Goal: Information Seeking & Learning: Learn about a topic

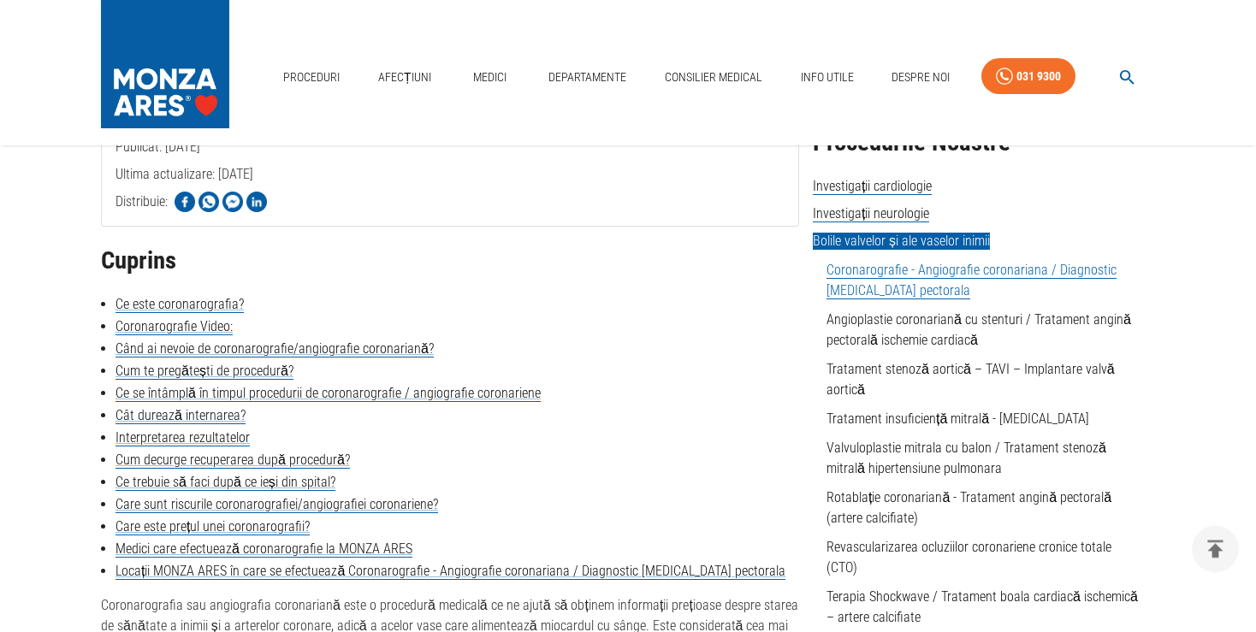
scroll to position [361, 0]
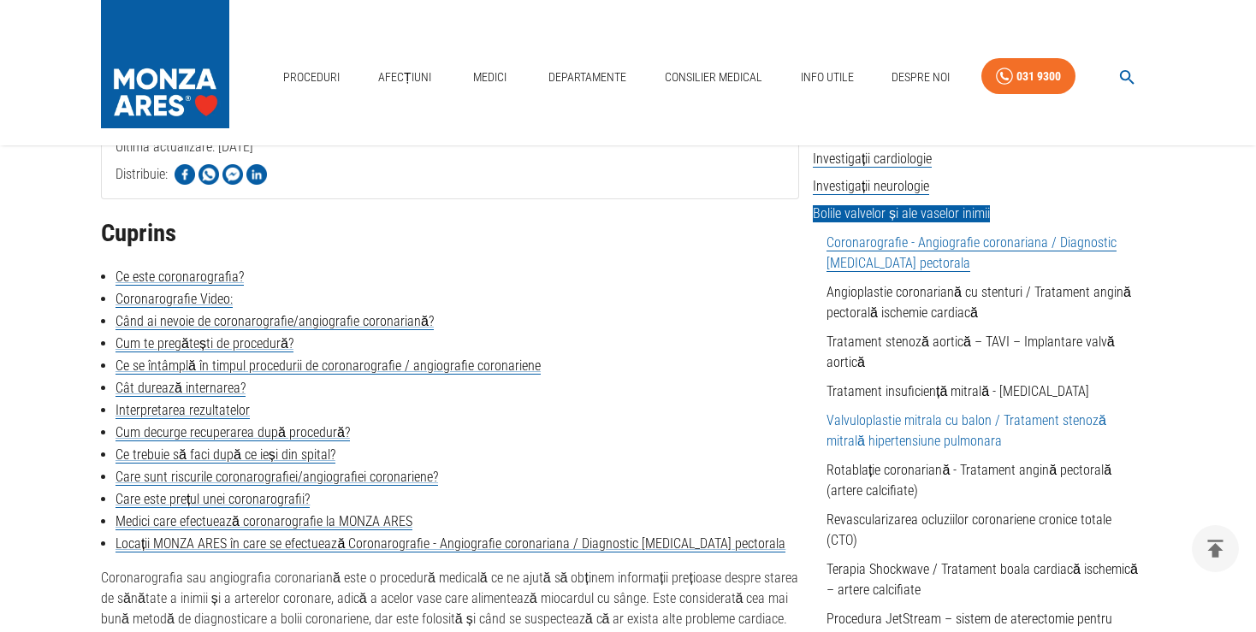
click at [888, 418] on link "Valvuloplastie mitrala cu balon / Tratament stenoză mitrală hipertensiune pulmo…" at bounding box center [967, 430] width 280 height 37
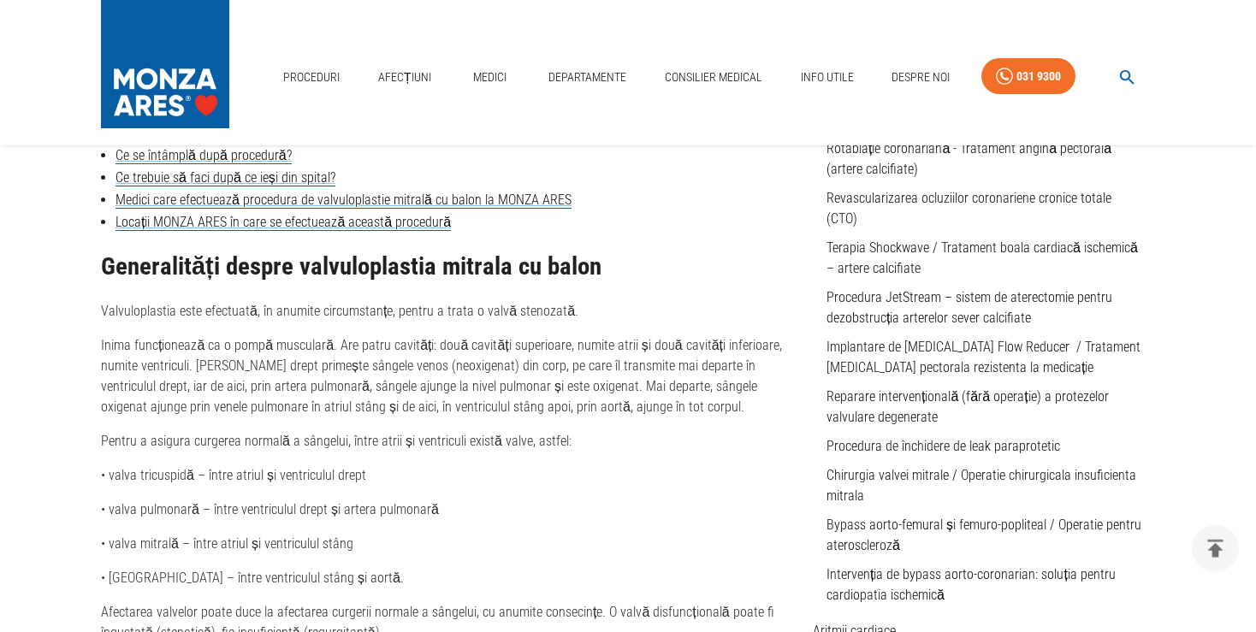
scroll to position [722, 0]
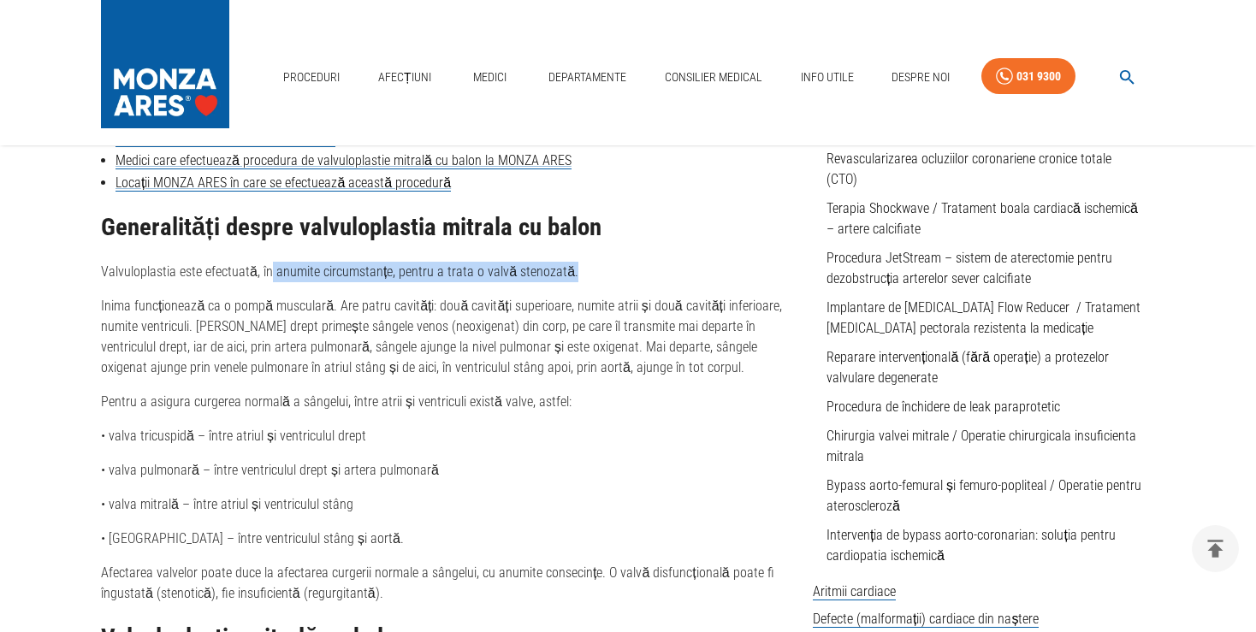
drag, startPoint x: 269, startPoint y: 276, endPoint x: 571, endPoint y: 270, distance: 302.1
click at [571, 270] on p "Valvuloplastia este efectuată, în anumite circumstanțe, pentru a trata o valvă …" at bounding box center [450, 272] width 698 height 21
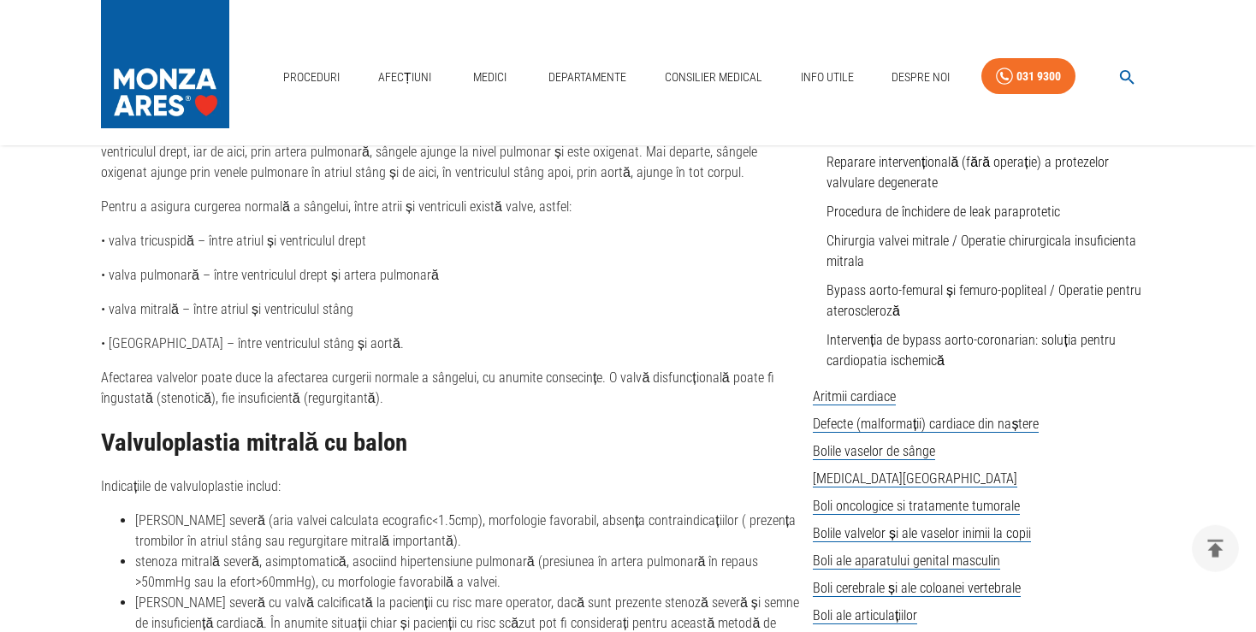
scroll to position [904, 0]
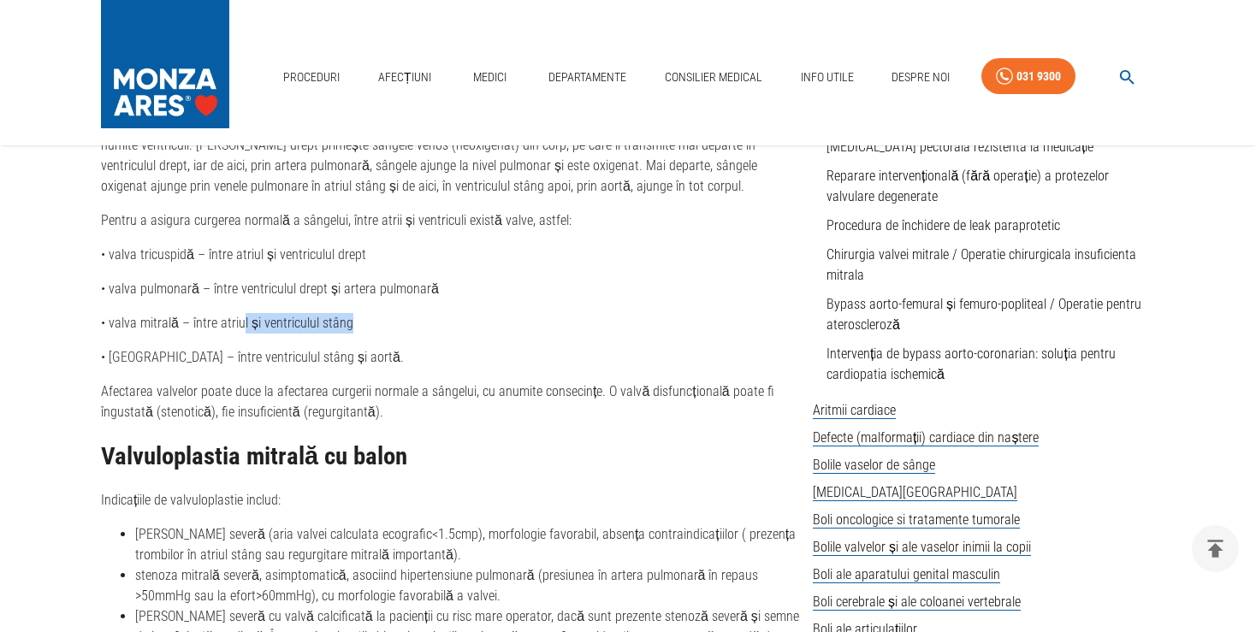
drag, startPoint x: 240, startPoint y: 330, endPoint x: 364, endPoint y: 340, distance: 123.6
click at [358, 338] on div "Generalități despre valvuloplastia mitrala cu balon Valvuloplastia este efectua…" at bounding box center [450, 381] width 698 height 697
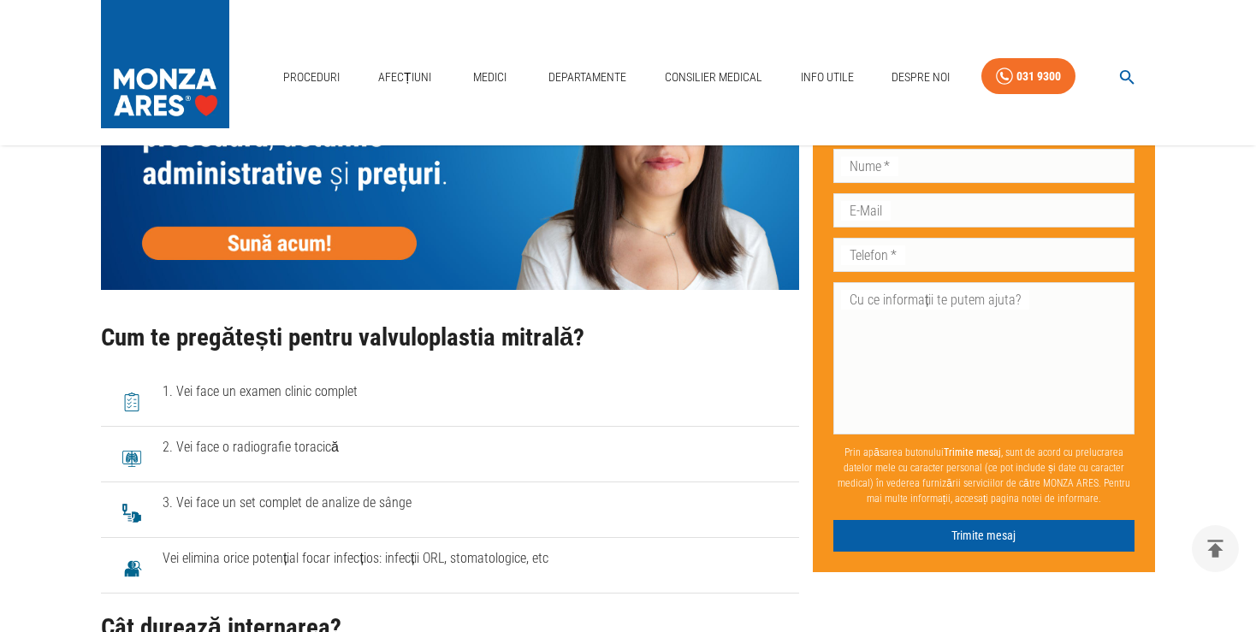
scroll to position [2440, 0]
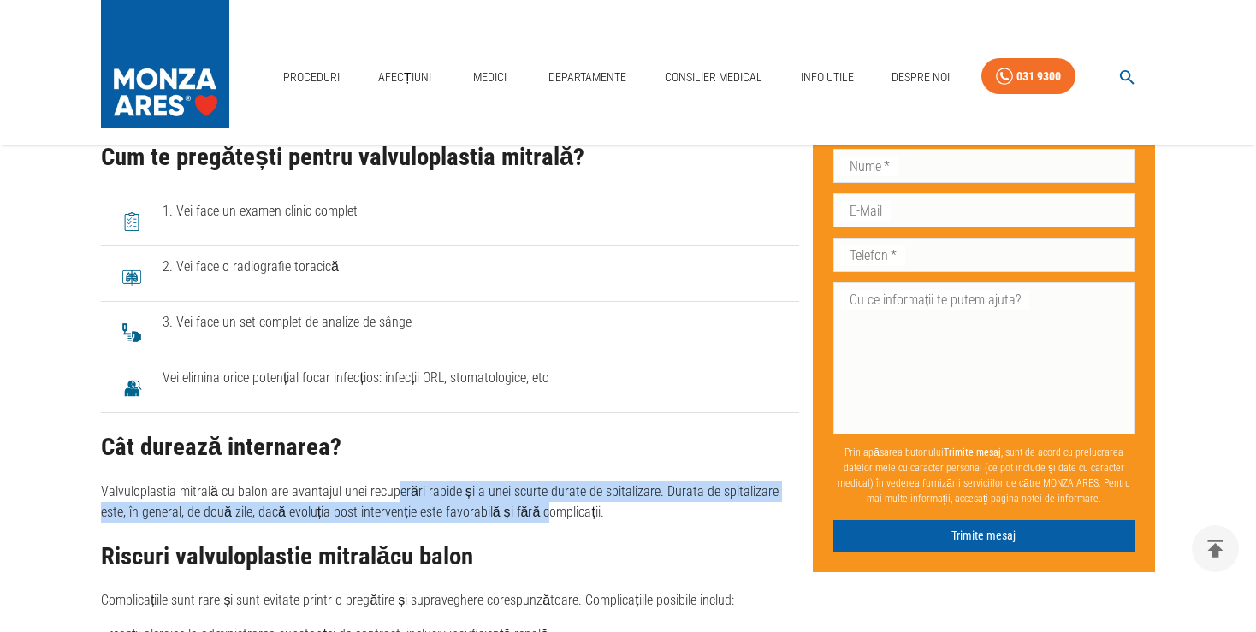
drag, startPoint x: 391, startPoint y: 475, endPoint x: 507, endPoint y: 507, distance: 120.6
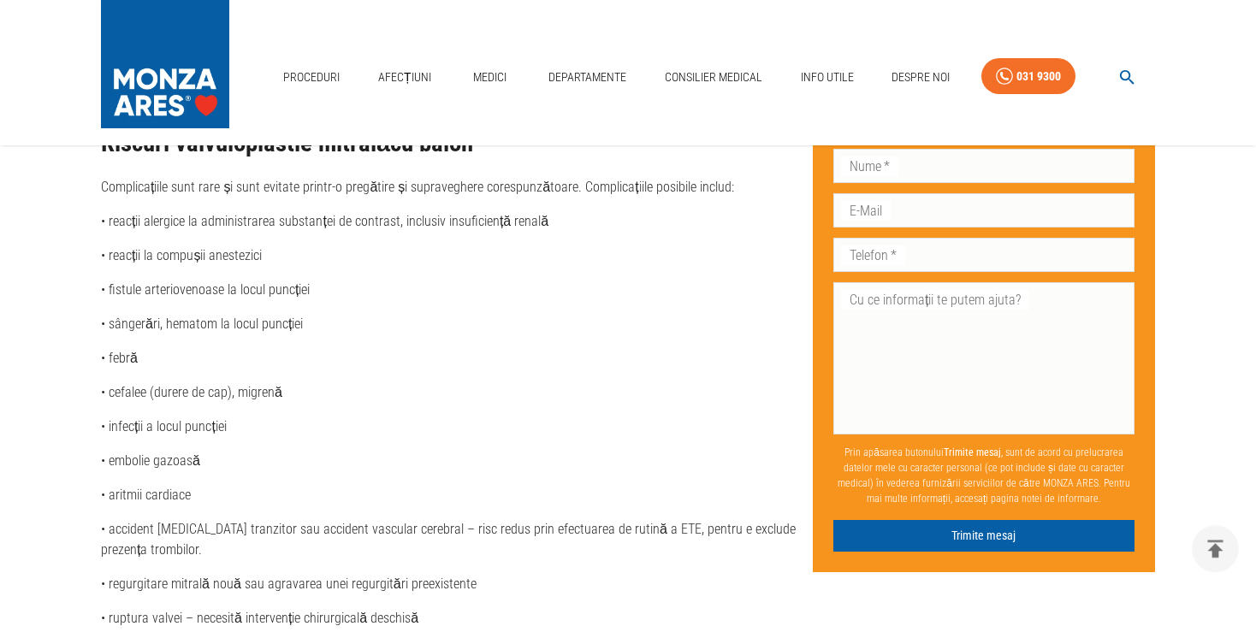
scroll to position [2892, 0]
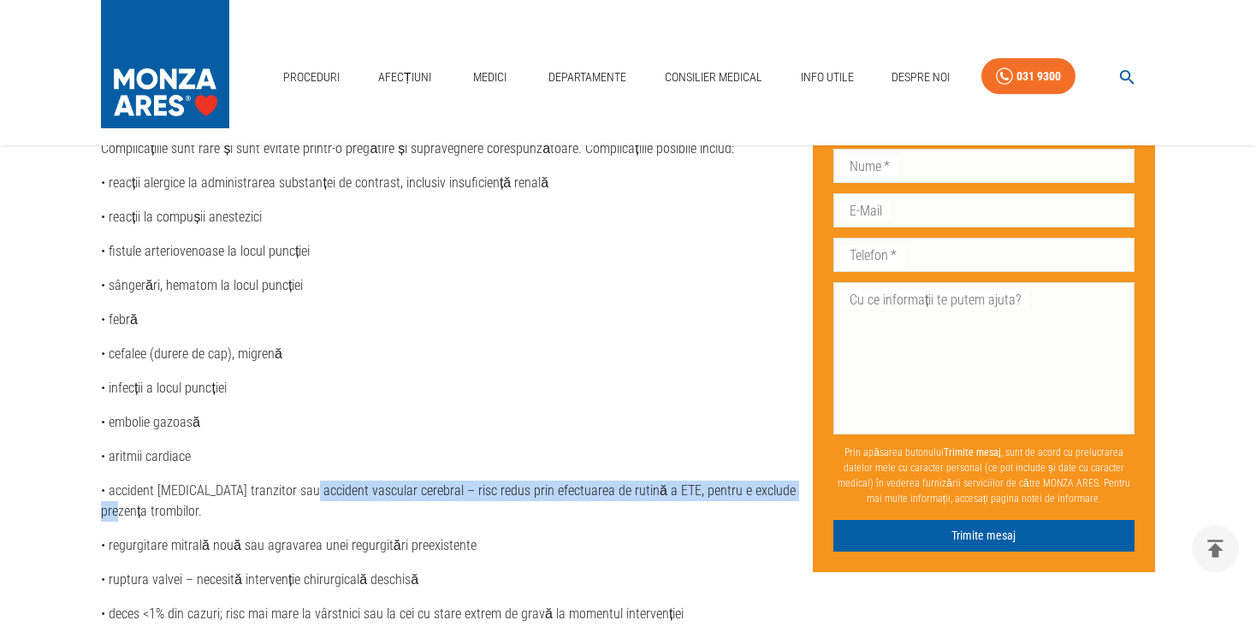
drag, startPoint x: 306, startPoint y: 474, endPoint x: 794, endPoint y: 478, distance: 487.8
click at [794, 481] on p "• accident ischemic tranzitor sau accident vascular cerebral – risc redus prin …" at bounding box center [450, 501] width 698 height 41
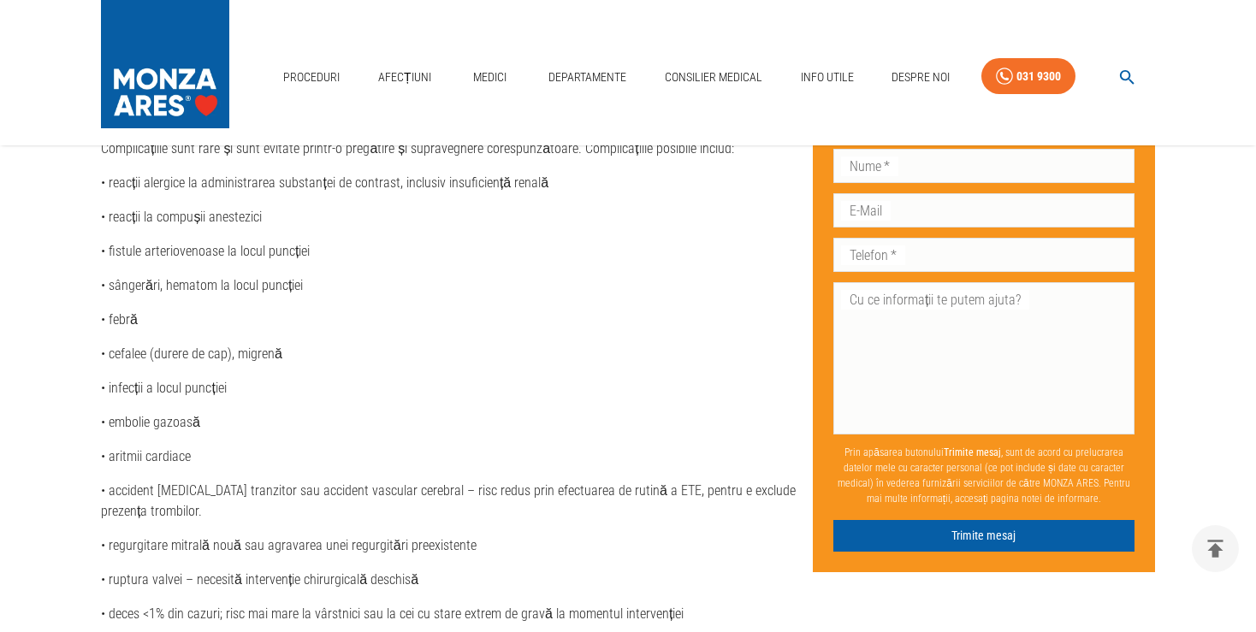
click at [580, 414] on p "• embolie gazoasă" at bounding box center [450, 422] width 698 height 21
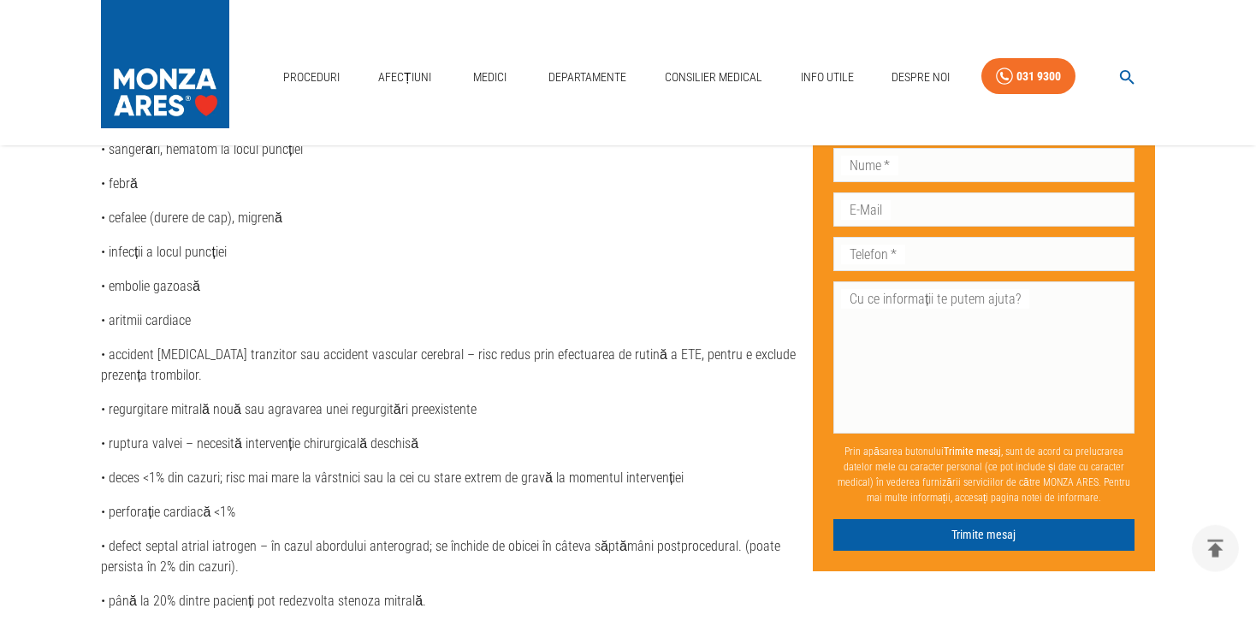
scroll to position [3072, 0]
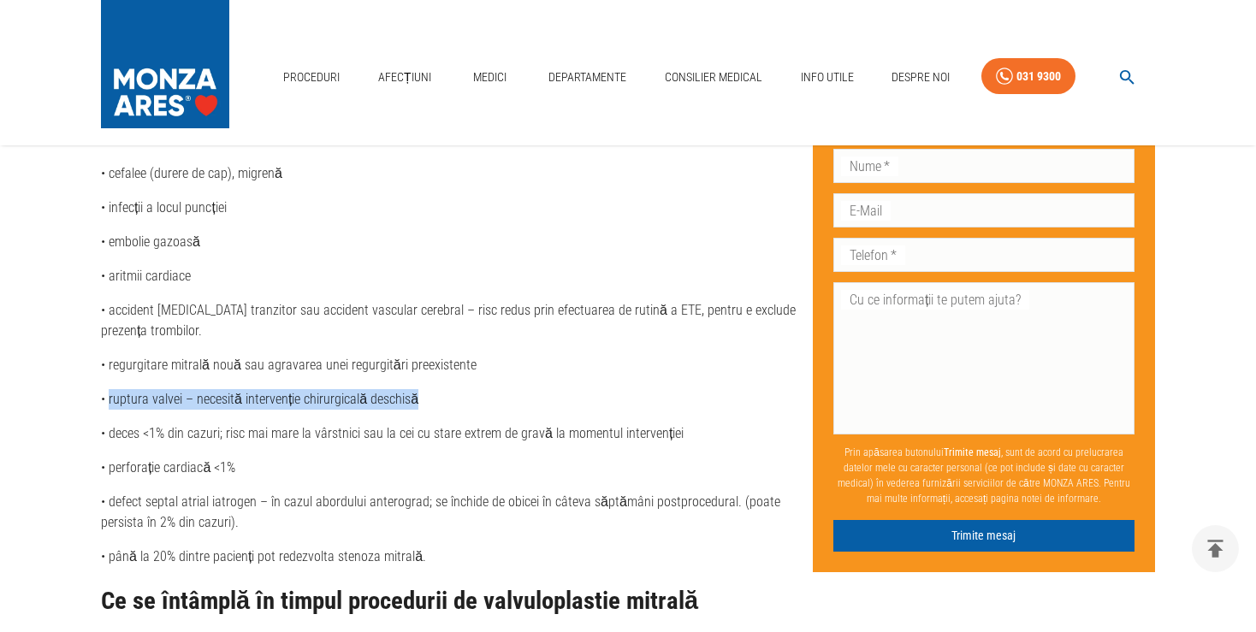
drag, startPoint x: 108, startPoint y: 385, endPoint x: 444, endPoint y: 385, distance: 336.3
click at [444, 389] on p "• ruptura valvei – necesită intervenție chirurgicală deschisă" at bounding box center [450, 399] width 698 height 21
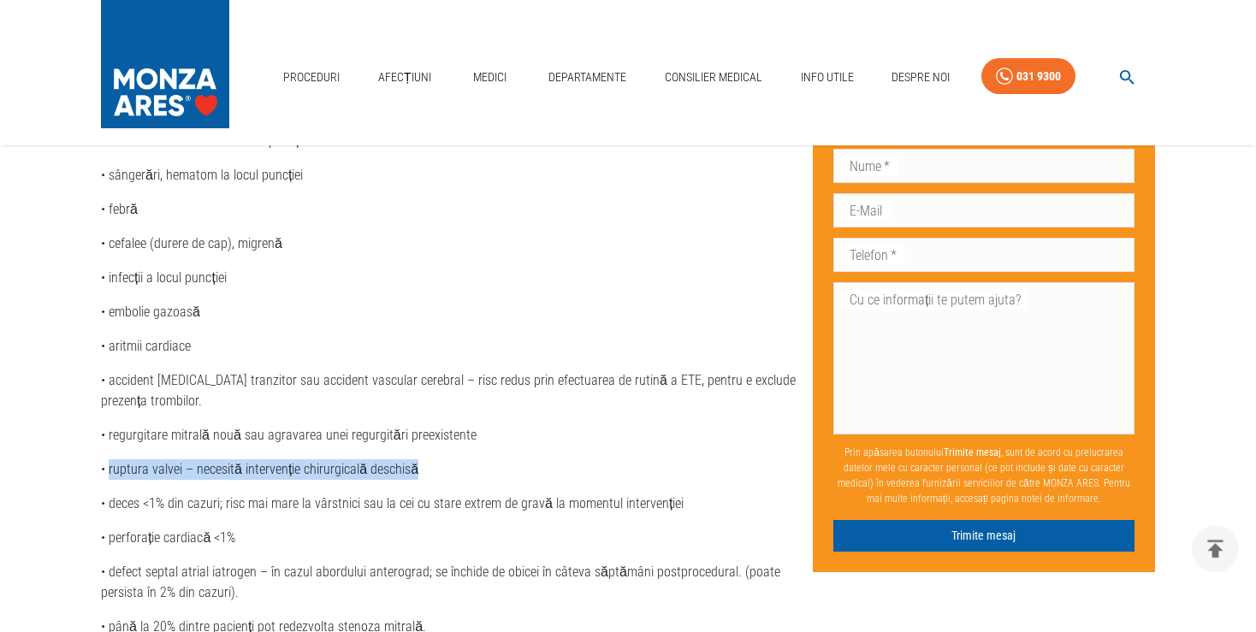
scroll to position [2892, 0]
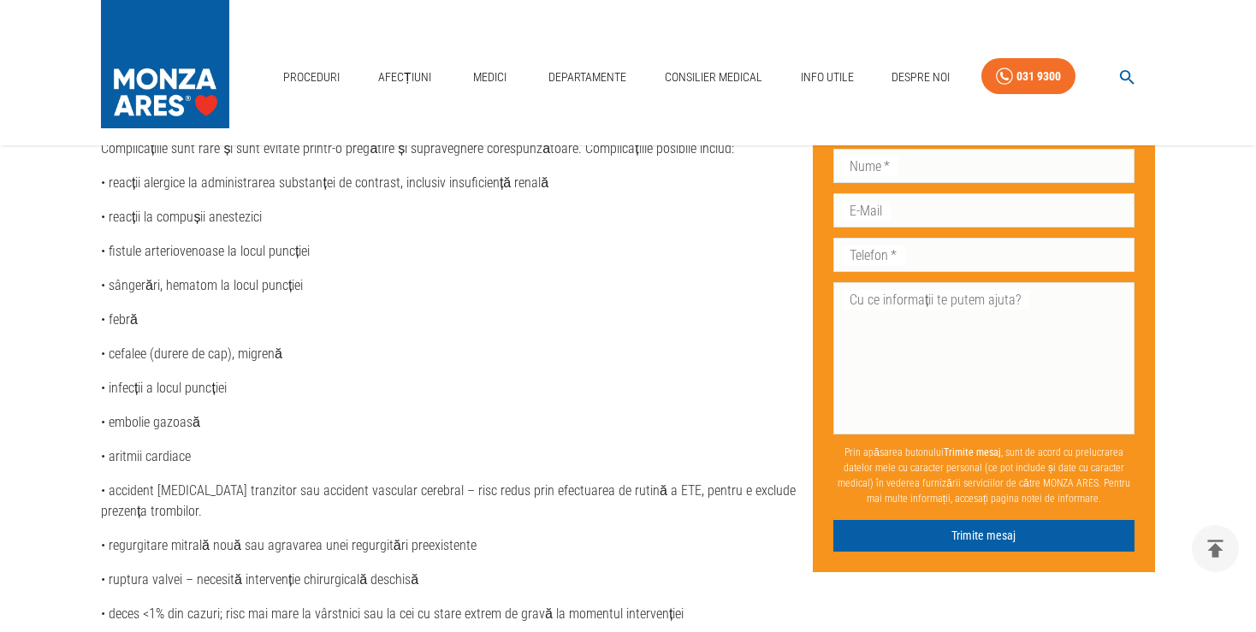
click at [363, 315] on div "Riscuri valvuloplastie mitralăcu balon Complicațiile sunt rare și sunt evitate …" at bounding box center [450, 420] width 698 height 657
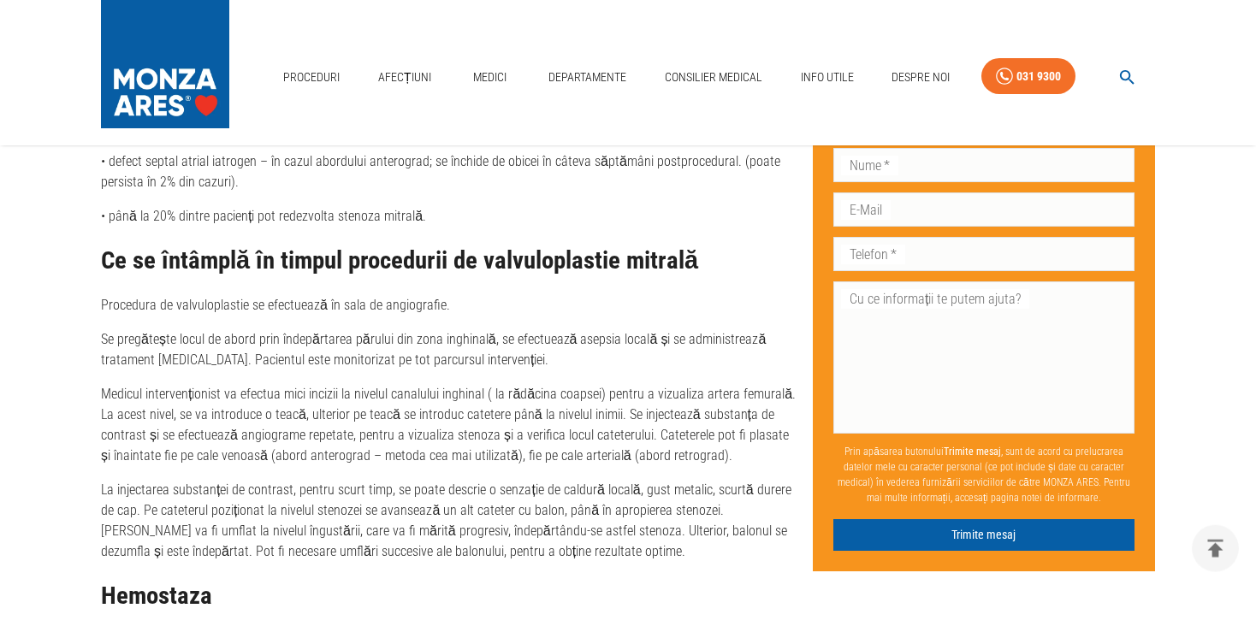
scroll to position [3433, 0]
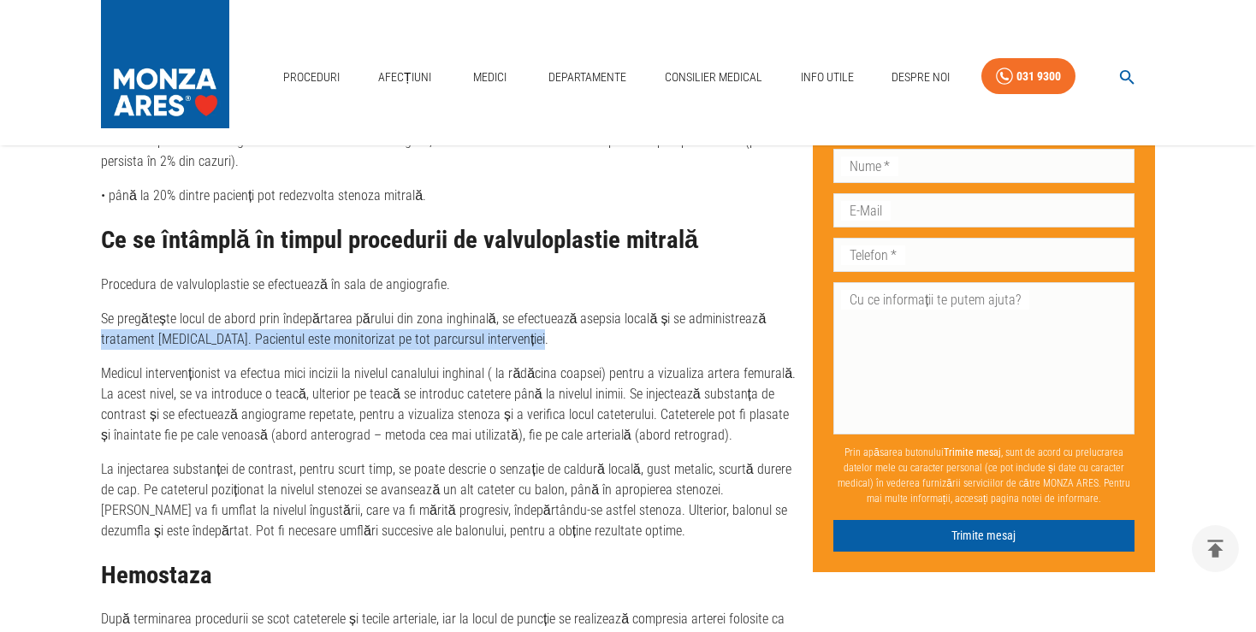
drag, startPoint x: 102, startPoint y: 323, endPoint x: 510, endPoint y: 330, distance: 408.3
click at [537, 324] on p "Se pregătește locul de abord prin îndepărtarea părului din zona inghinală, se e…" at bounding box center [450, 329] width 698 height 41
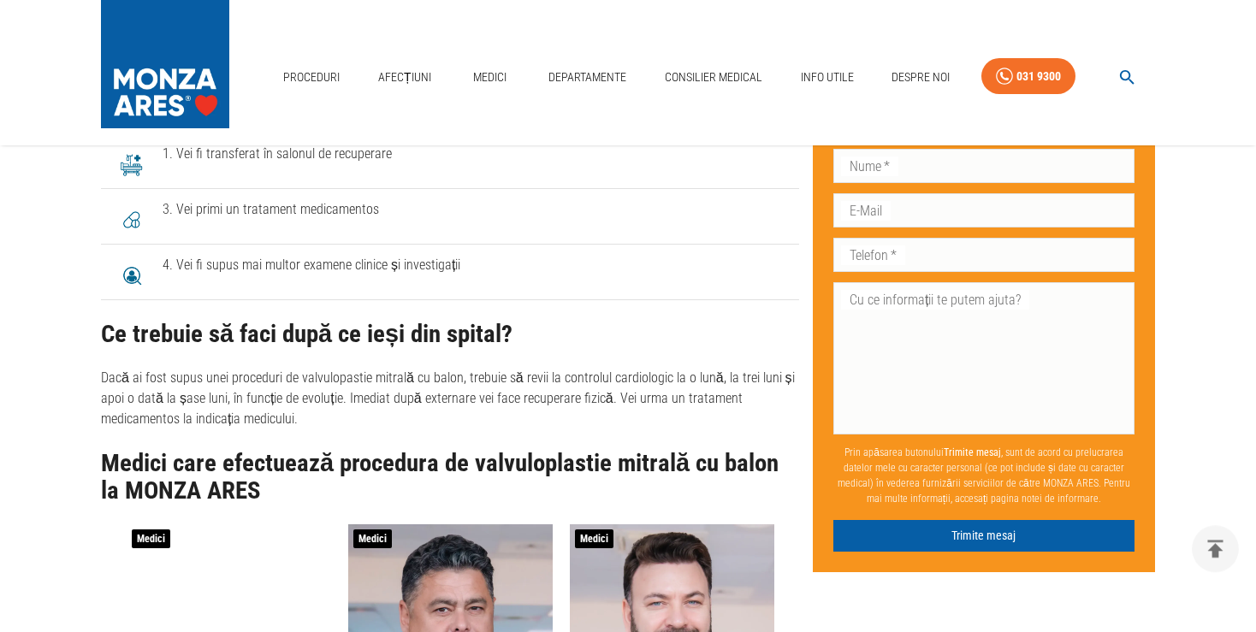
scroll to position [4156, 0]
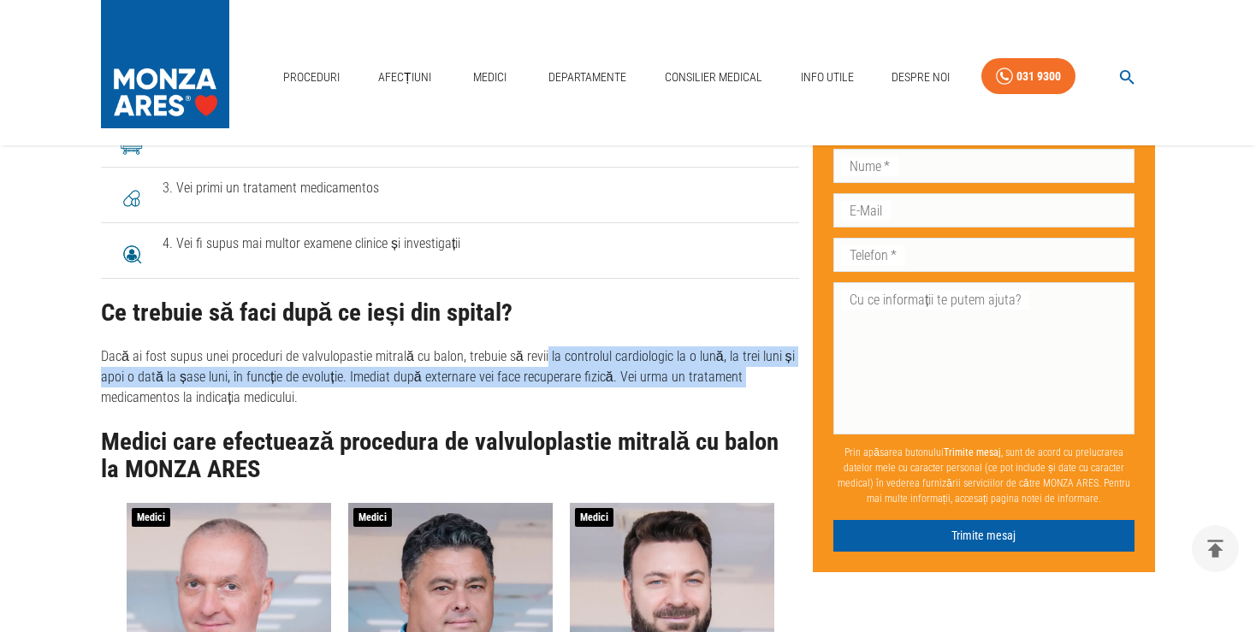
drag, startPoint x: 540, startPoint y: 347, endPoint x: 748, endPoint y: 368, distance: 209.0
click at [748, 368] on p "Dacă ai fost supus unei proceduri de valvulopastie mitrală cu balon, trebuie să…" at bounding box center [450, 378] width 698 height 62
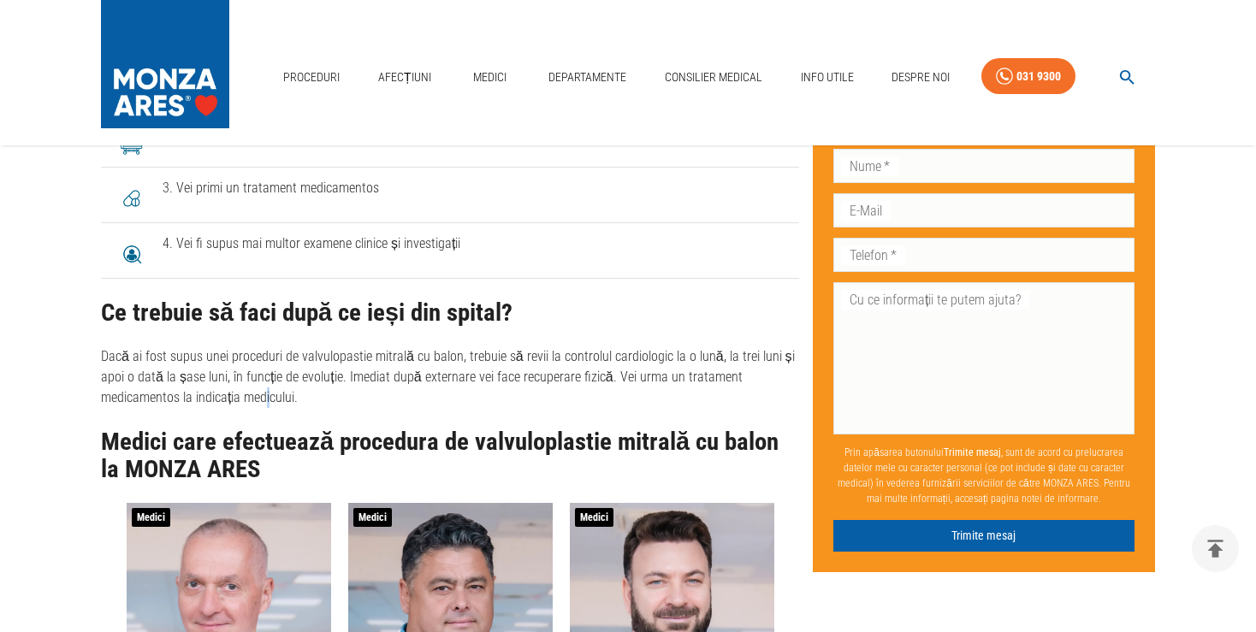
click at [267, 389] on p "Dacă ai fost supus unei proceduri de valvulopastie mitrală cu balon, trebuie să…" at bounding box center [450, 378] width 698 height 62
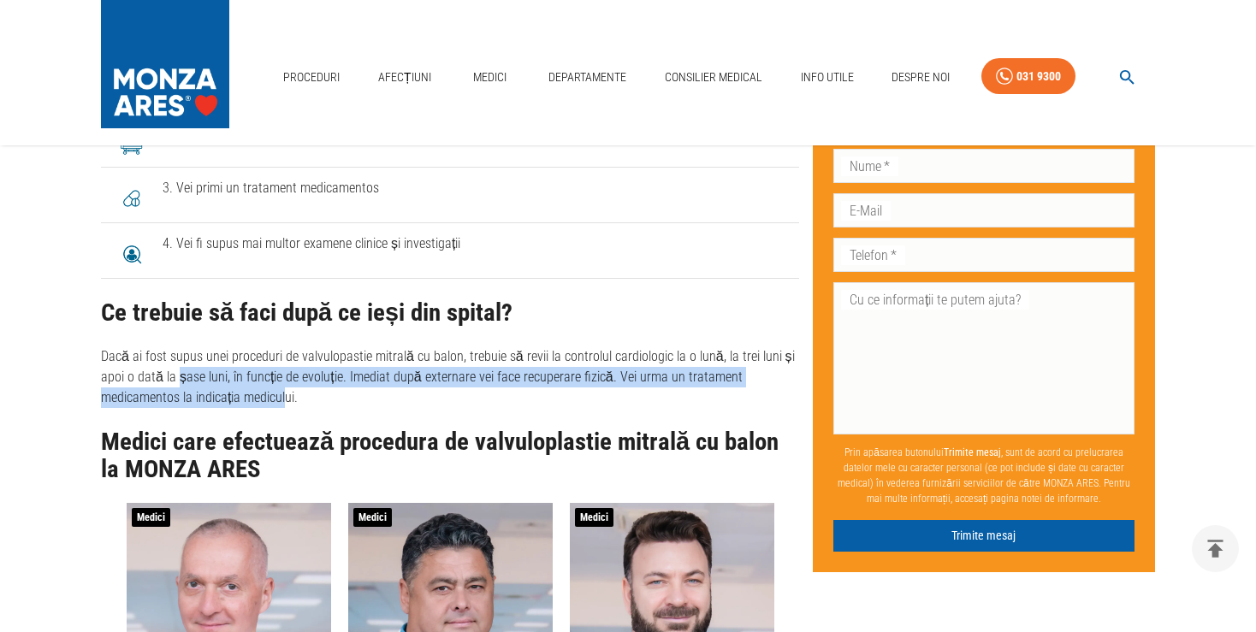
drag, startPoint x: 286, startPoint y: 389, endPoint x: 176, endPoint y: 359, distance: 113.6
click at [176, 359] on p "Dacă ai fost supus unei proceduri de valvulopastie mitrală cu balon, trebuie să…" at bounding box center [450, 378] width 698 height 62
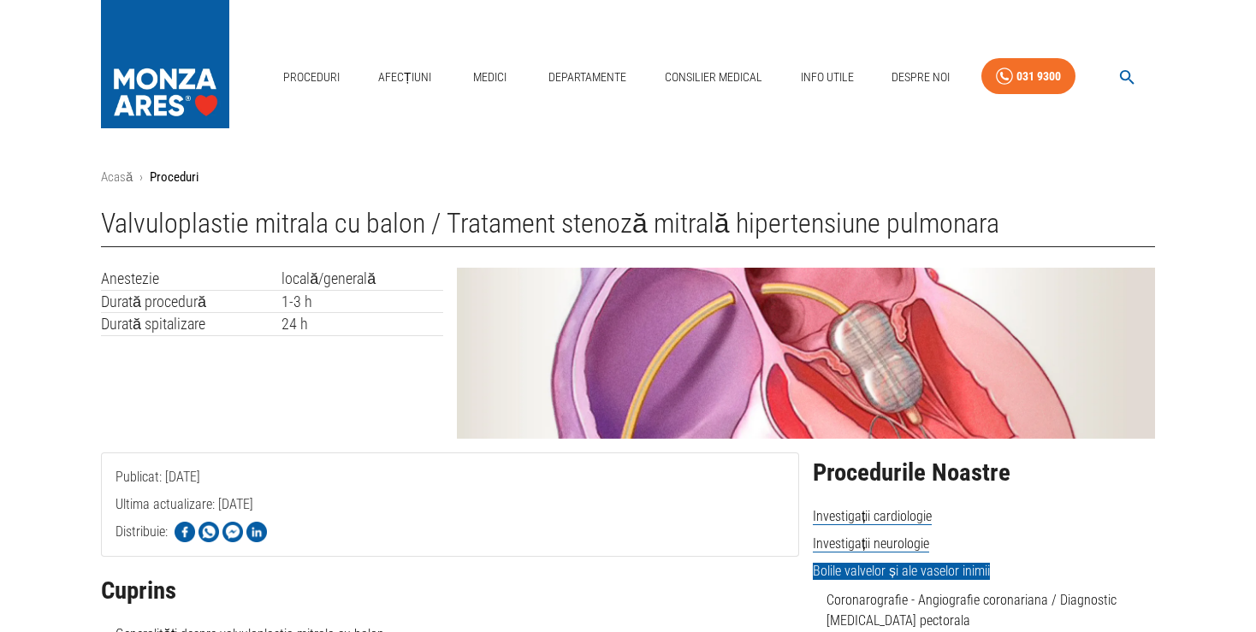
scroll to position [0, 0]
